Goal: Find specific page/section: Find specific page/section

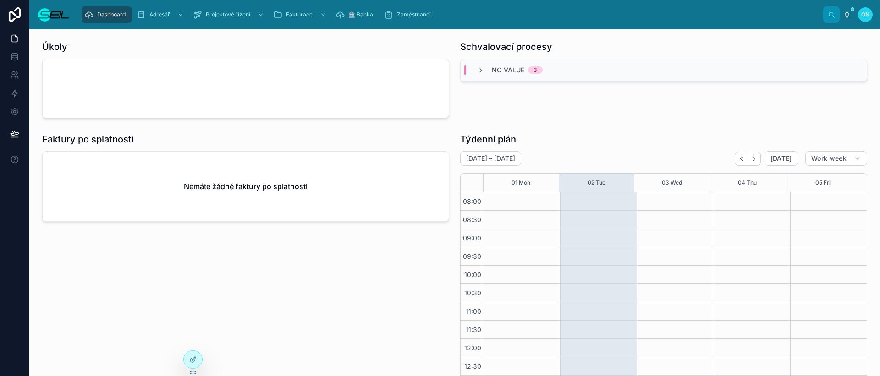
scroll to position [144, 0]
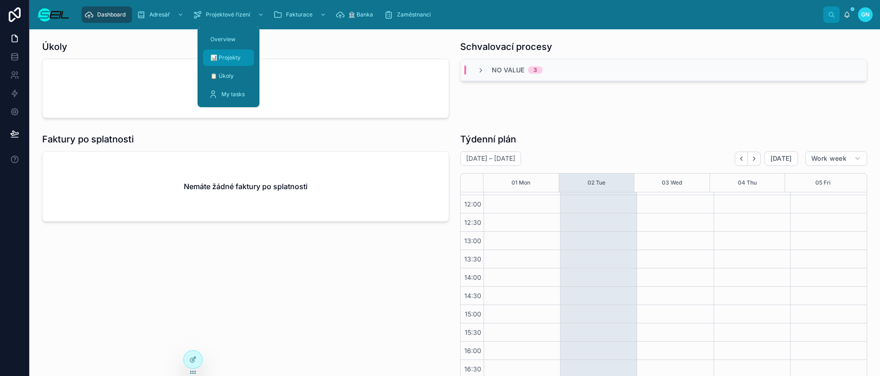
click at [223, 61] on div "📊 Projekty" at bounding box center [228, 57] width 40 height 15
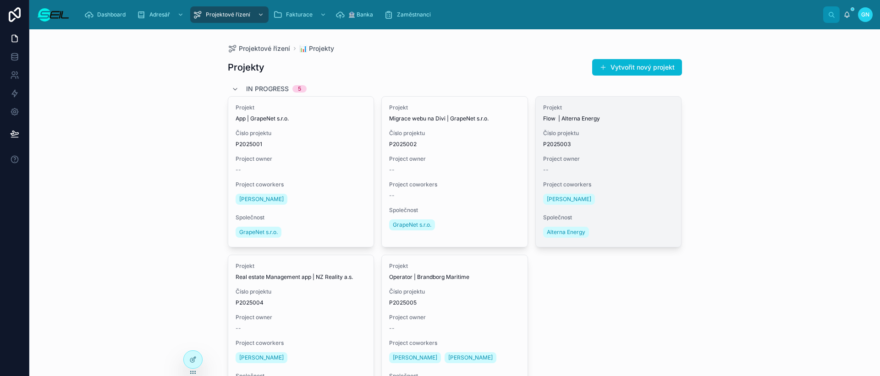
click at [636, 161] on span "Project owner" at bounding box center [608, 158] width 131 height 7
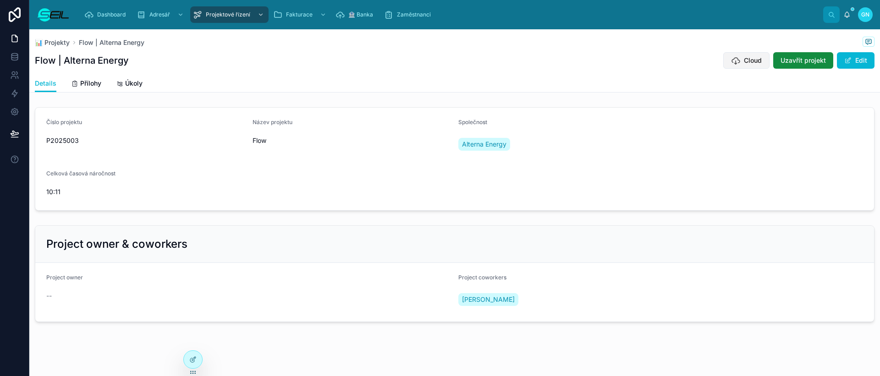
click at [650, 60] on span "Cloud" at bounding box center [753, 60] width 18 height 9
